Goal: Information Seeking & Learning: Learn about a topic

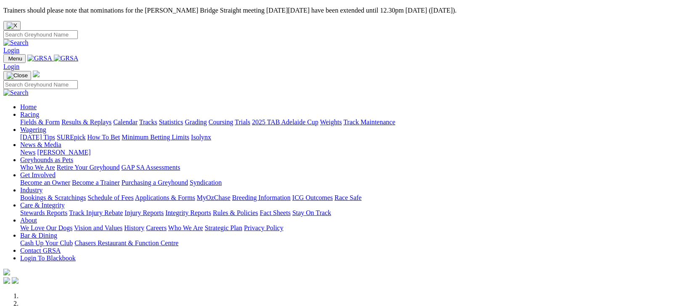
click at [37, 119] on link "Fields & Form" at bounding box center [40, 122] width 40 height 7
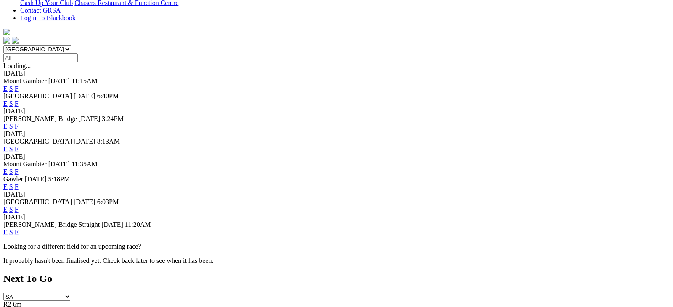
scroll to position [260, 0]
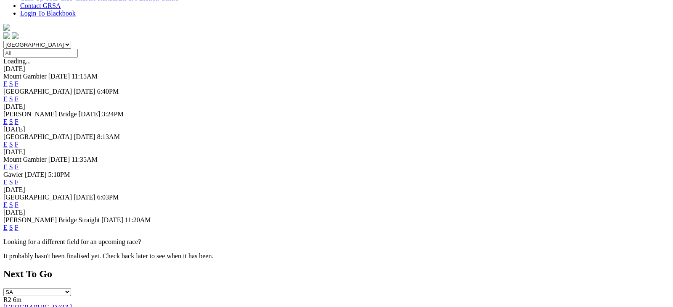
click at [19, 201] on link "F" at bounding box center [17, 204] width 4 height 7
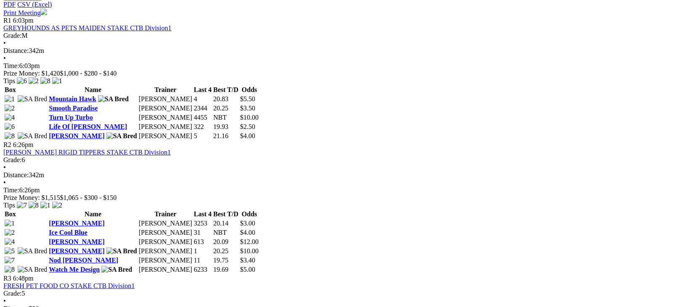
scroll to position [455, 0]
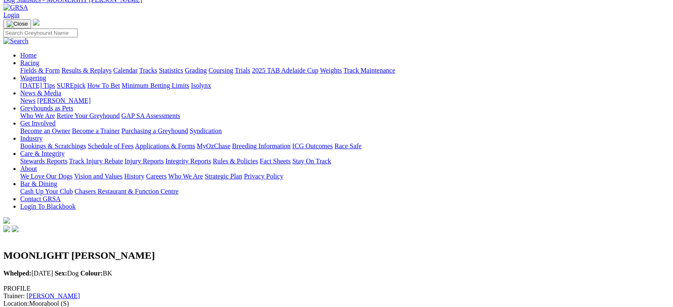
scroll to position [7, 0]
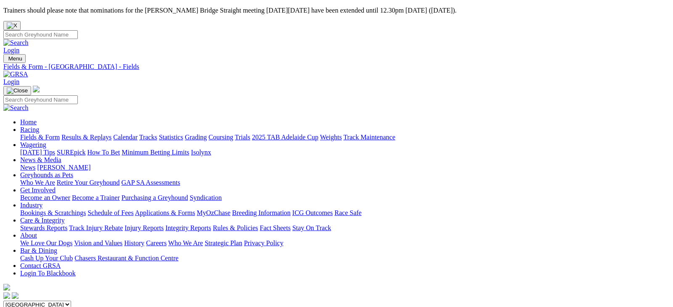
click at [38, 134] on link "Fields & Form" at bounding box center [40, 137] width 40 height 7
